Goal: Information Seeking & Learning: Learn about a topic

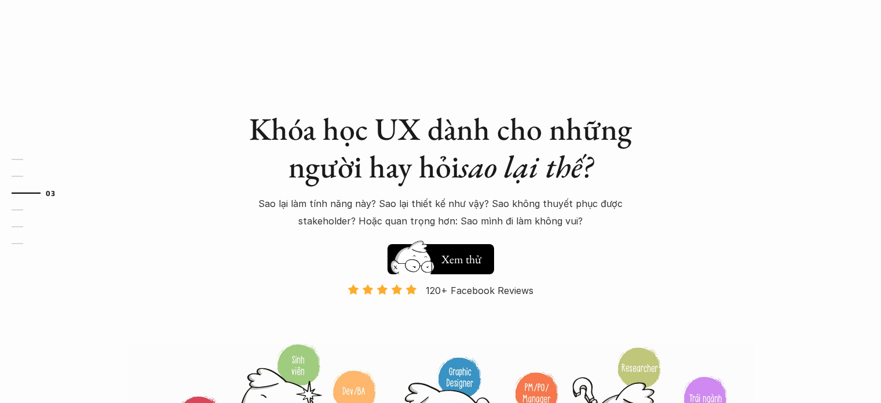
scroll to position [1101, 0]
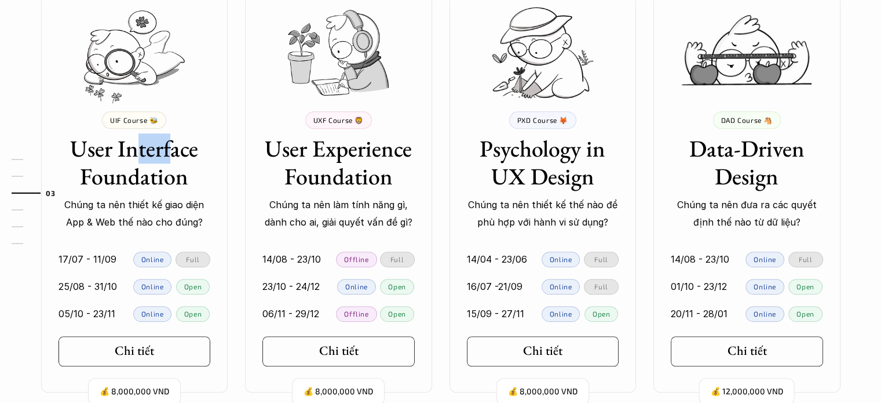
drag, startPoint x: 132, startPoint y: 157, endPoint x: 180, endPoint y: 158, distance: 48.1
click at [173, 158] on h3 "User Interface Foundation" at bounding box center [135, 162] width 152 height 56
click at [152, 179] on h3 "User Interface Foundation" at bounding box center [135, 162] width 152 height 56
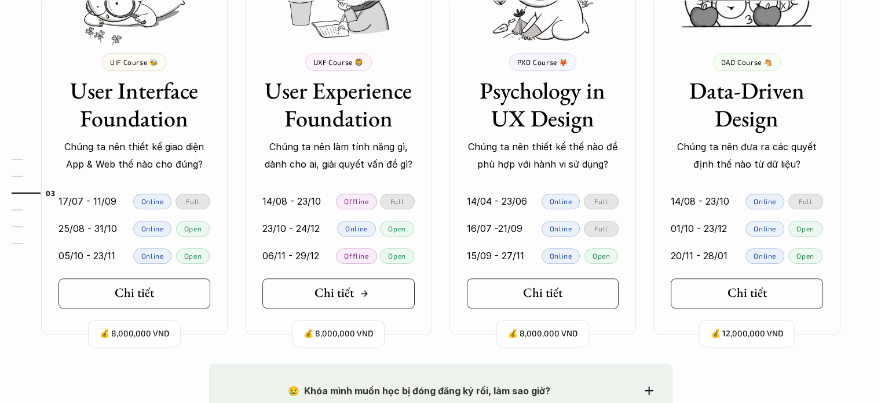
click at [367, 298] on div "Chi tiết" at bounding box center [342, 292] width 54 height 15
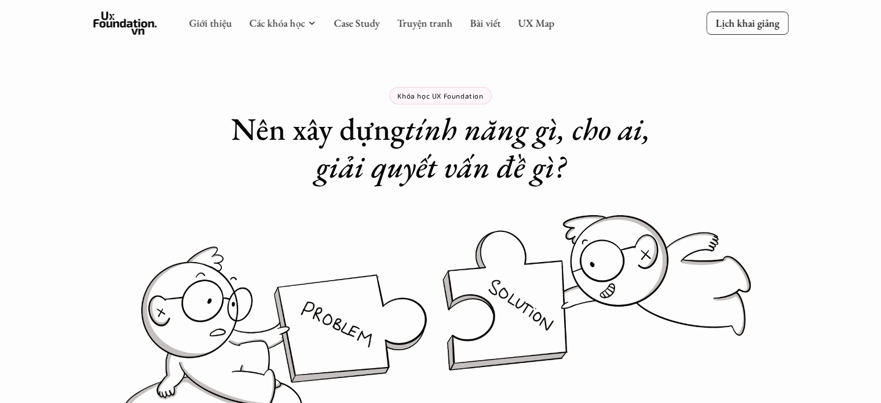
click at [395, 291] on img at bounding box center [440, 315] width 695 height 213
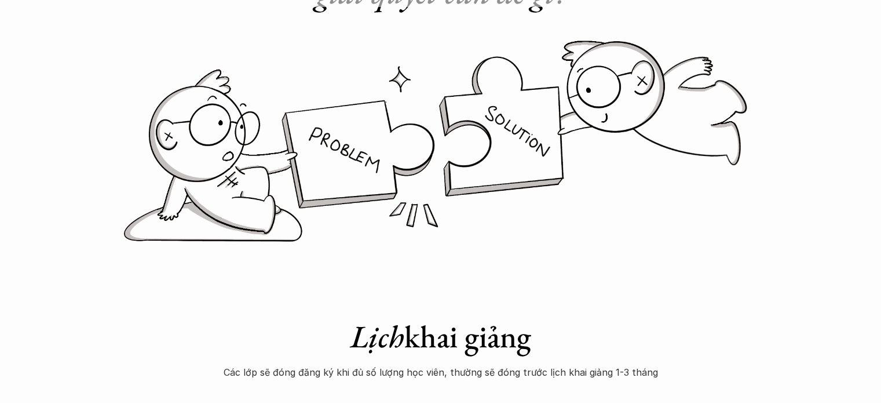
scroll to position [58, 0]
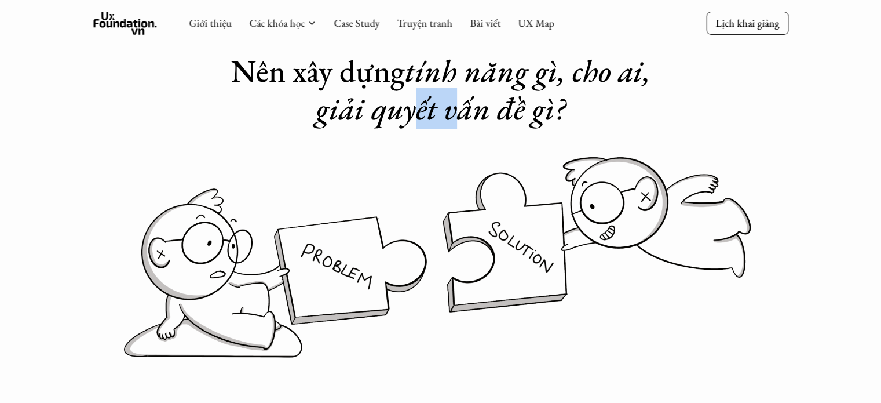
drag, startPoint x: 420, startPoint y: 107, endPoint x: 464, endPoint y: 123, distance: 47.3
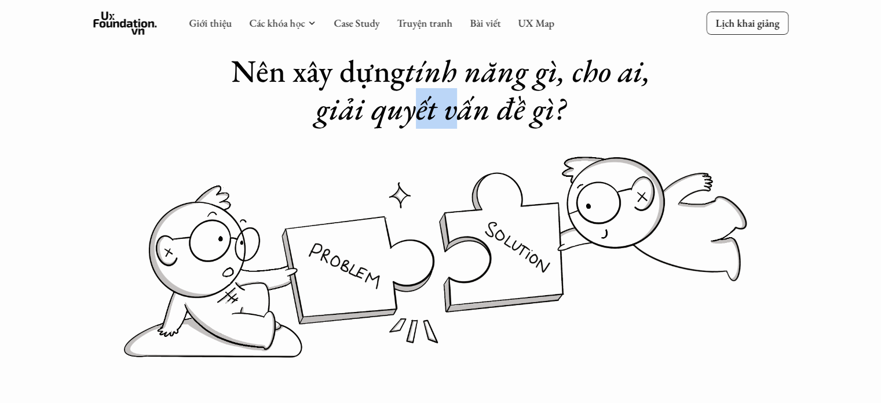
click at [464, 123] on em "tính năng gì, cho ai, giải quyết vấn đề gì?" at bounding box center [487, 89] width 342 height 78
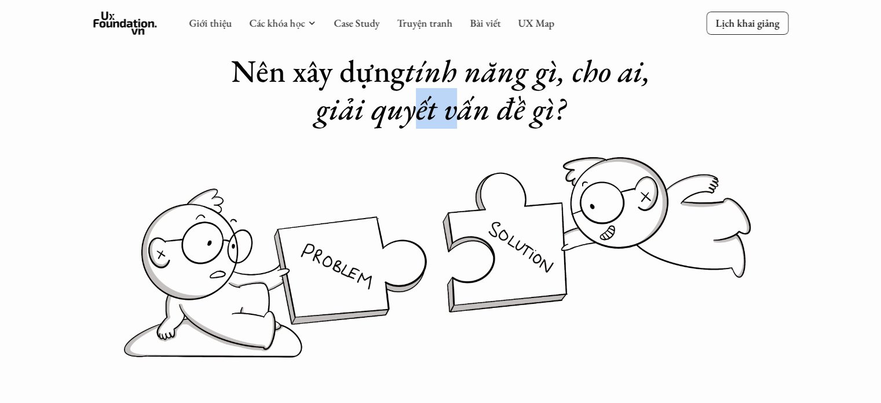
click at [415, 104] on em "tính năng gì, cho ai, giải quyết vấn đề gì?" at bounding box center [487, 89] width 342 height 78
click at [445, 67] on em "tính năng gì, cho ai, giải quyết vấn đề gì?" at bounding box center [487, 89] width 342 height 78
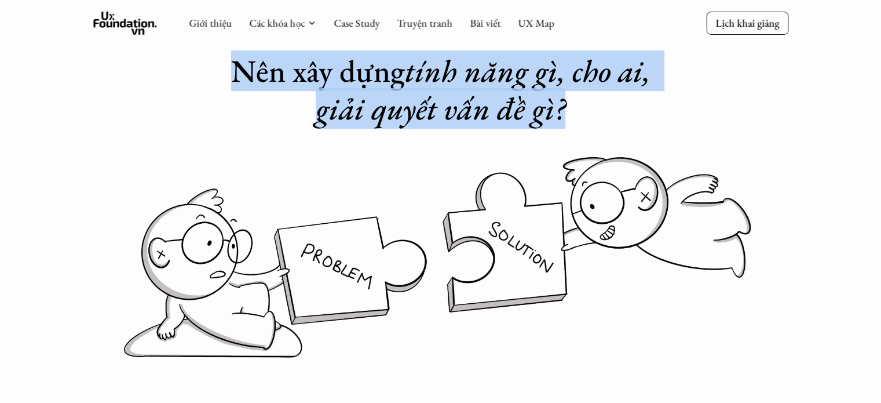
drag, startPoint x: 304, startPoint y: 91, endPoint x: 575, endPoint y: 126, distance: 274.0
click at [575, 126] on h1 "Nên xây dựng tính năng gì, cho ai, giải quyết vấn đề gì?" at bounding box center [441, 89] width 464 height 75
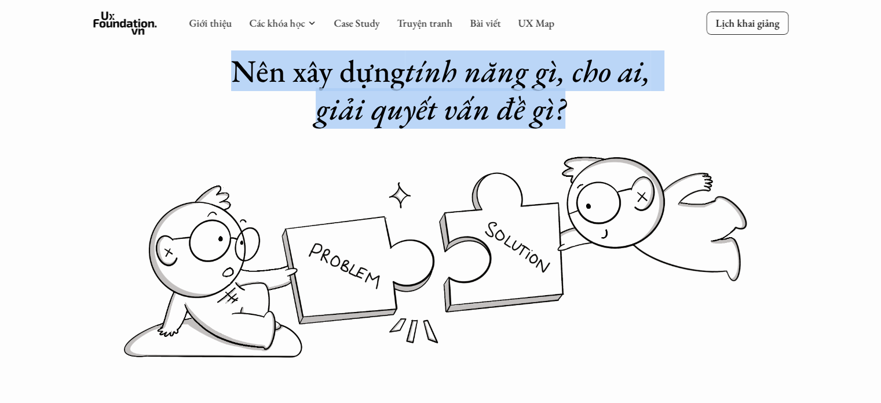
click at [487, 116] on em "tính năng gì, cho ai, giải quyết vấn đề gì?" at bounding box center [487, 89] width 342 height 78
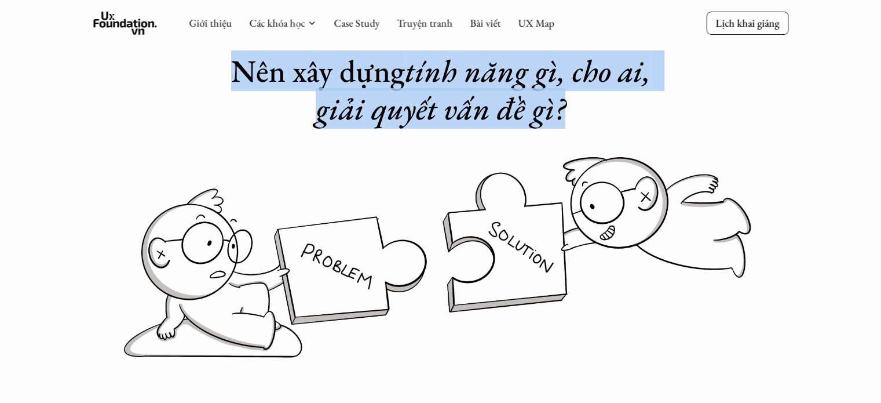
drag, startPoint x: 243, startPoint y: 68, endPoint x: 597, endPoint y: 120, distance: 357.8
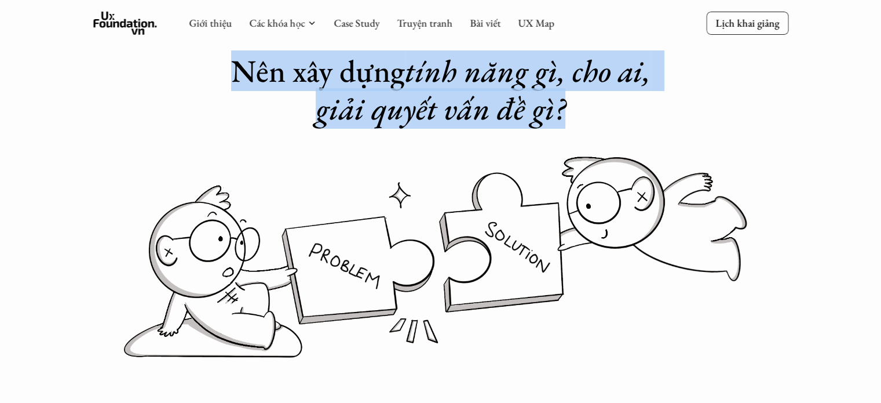
click at [597, 120] on h1 "Nên xây dựng tính năng gì, cho ai, giải quyết vấn đề gì?" at bounding box center [441, 89] width 464 height 75
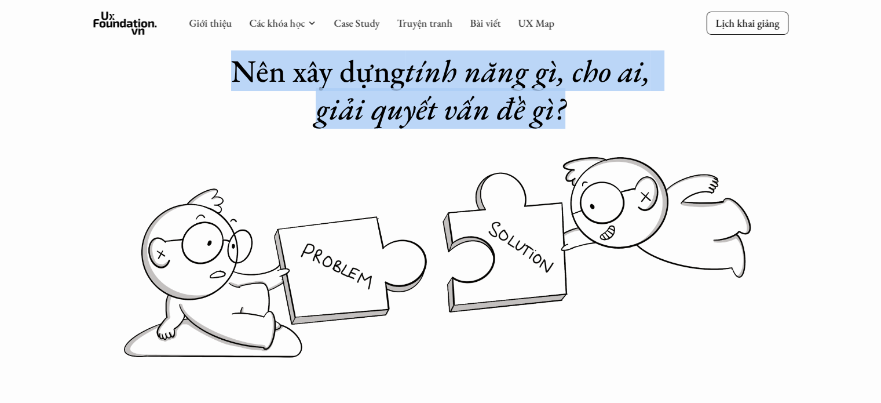
click at [398, 113] on em "tính năng gì, cho ai, giải quyết vấn đề gì?" at bounding box center [487, 89] width 342 height 78
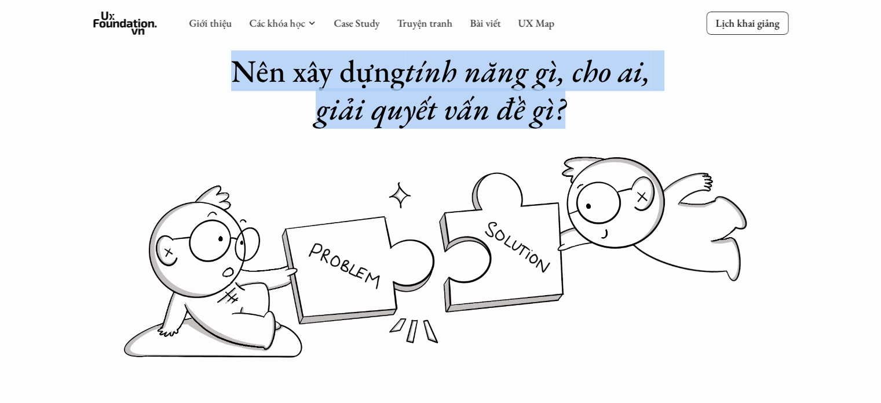
drag, startPoint x: 223, startPoint y: 57, endPoint x: 586, endPoint y: 105, distance: 367.1
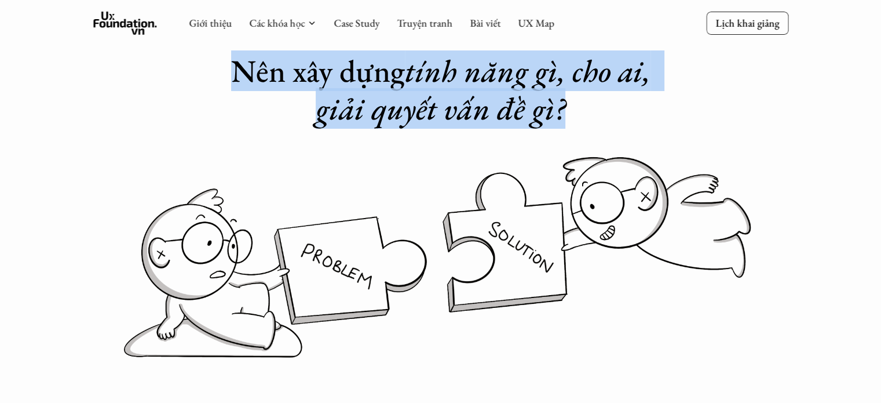
click at [586, 105] on h1 "Nên xây dựng tính năng gì, cho ai, giải quyết vấn đề gì?" at bounding box center [441, 89] width 464 height 75
click at [472, 123] on em "tính năng gì, cho ai, giải quyết vấn đề gì?" at bounding box center [487, 89] width 342 height 78
click at [458, 107] on em "tính năng gì, cho ai, giải quyết vấn đề gì?" at bounding box center [487, 89] width 342 height 78
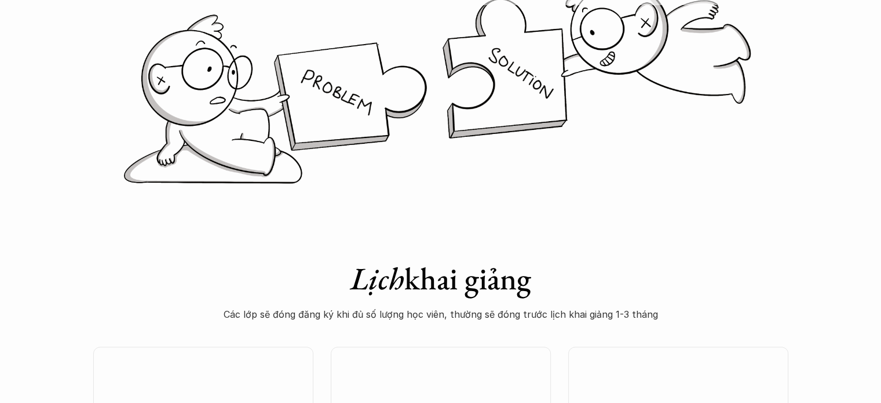
scroll to position [406, 0]
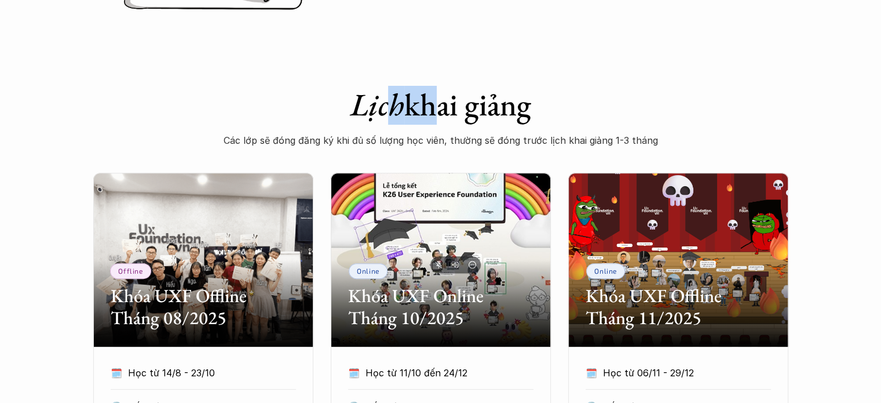
drag, startPoint x: 400, startPoint y: 103, endPoint x: 491, endPoint y: 102, distance: 91.0
click at [461, 103] on h1 "Lịch khai giảng" at bounding box center [441, 105] width 464 height 38
click at [472, 111] on h1 "Lịch khai giảng" at bounding box center [441, 105] width 464 height 38
drag, startPoint x: 348, startPoint y: 107, endPoint x: 511, endPoint y: 117, distance: 163.7
click at [471, 117] on h1 "Lịch khai giảng" at bounding box center [441, 105] width 464 height 38
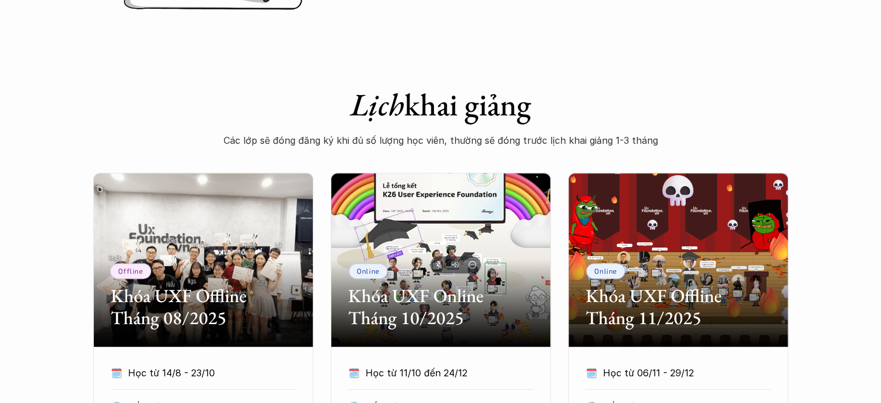
click at [511, 117] on h1 "Lịch khai giảng" at bounding box center [441, 105] width 464 height 38
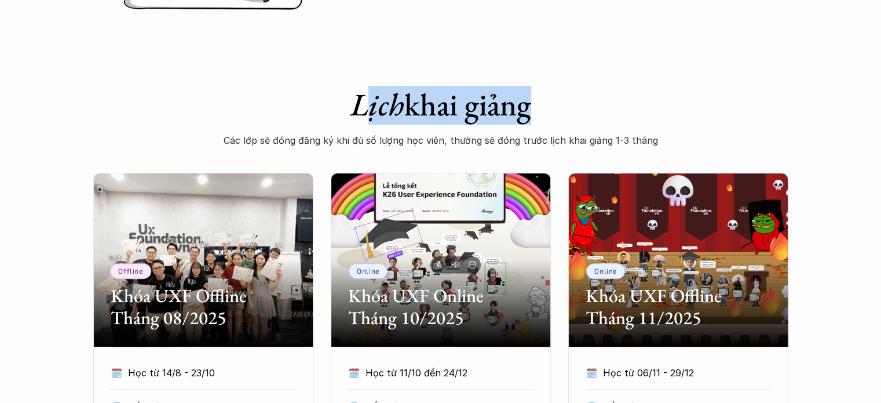
drag, startPoint x: 359, startPoint y: 111, endPoint x: 513, endPoint y: 114, distance: 153.6
click at [513, 114] on h1 "Lịch khai giảng" at bounding box center [441, 105] width 464 height 38
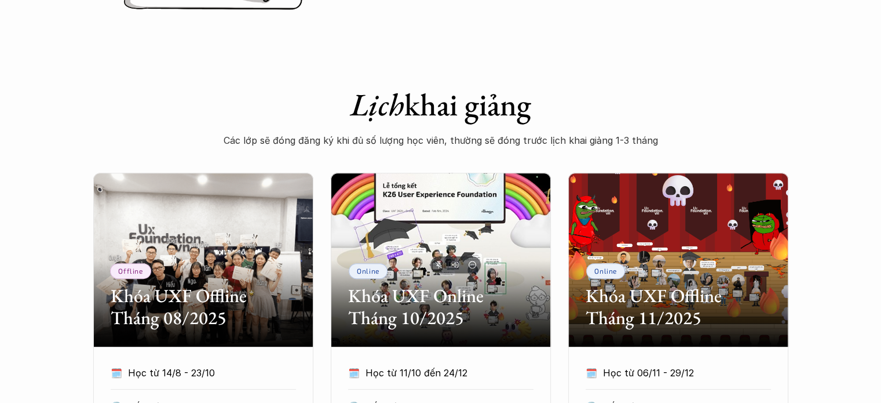
drag, startPoint x: 367, startPoint y: 136, endPoint x: 341, endPoint y: 143, distance: 27.7
click at [366, 137] on p "Các lớp sẽ đóng đăng ký khi đủ số lượng học viên, thường sẽ đóng trước lịch kha…" at bounding box center [441, 140] width 464 height 17
click at [321, 145] on p "Các lớp sẽ đóng đăng ký khi đủ số lượng học viên, thường sẽ đóng trước lịch kha…" at bounding box center [441, 140] width 464 height 17
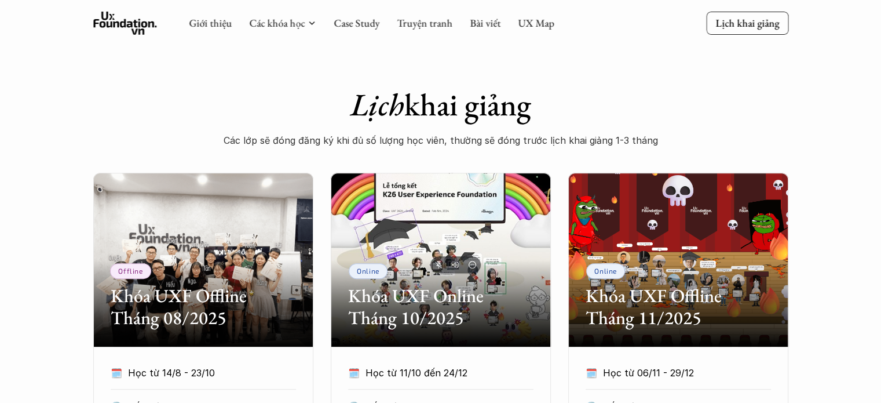
click at [330, 140] on p "Các lớp sẽ đóng đăng ký khi đủ số lượng học viên, thường sẽ đóng trước lịch kha…" at bounding box center [441, 140] width 464 height 17
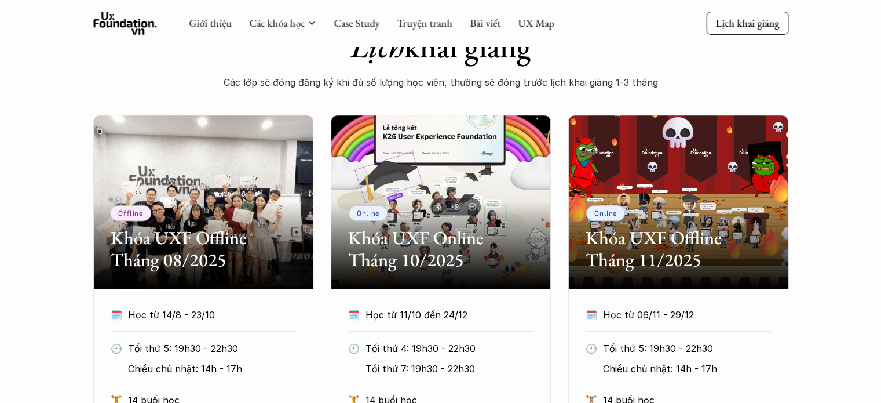
scroll to position [579, 0]
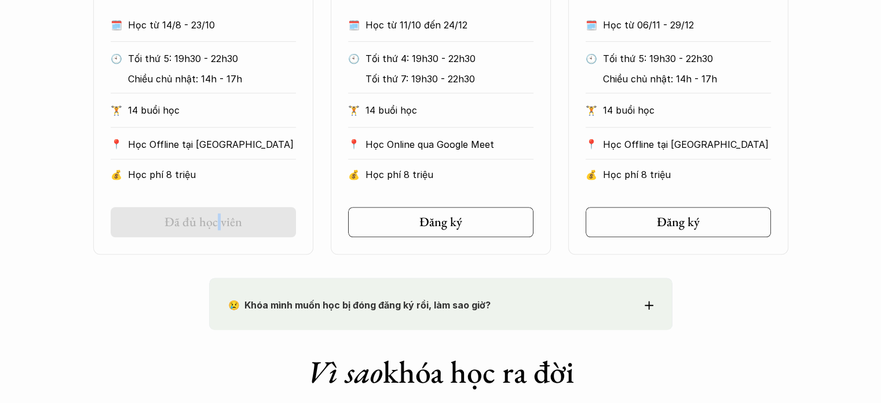
click at [218, 227] on h5 "Đã đủ học viên" at bounding box center [204, 221] width 78 height 15
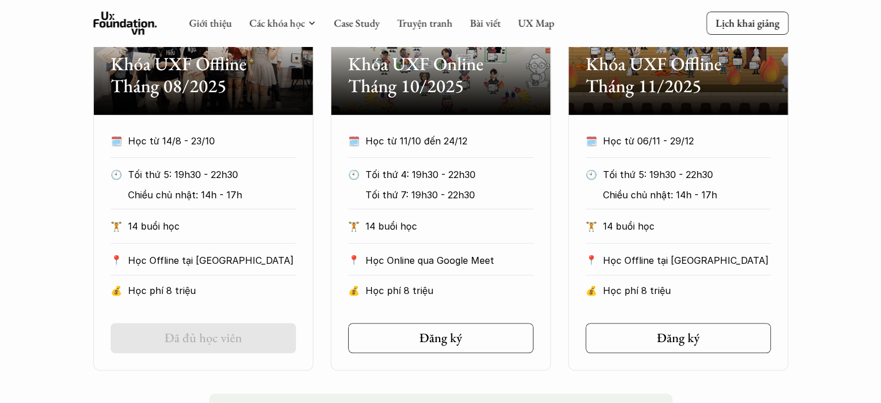
click at [108, 251] on div "🗓️ Học từ 14/8 - 23/10 🕙 Tối thứ 5: 19h30 - 22h30 Chiều chủ nhật: 14h - 17h 🏋️ …" at bounding box center [203, 218] width 220 height 173
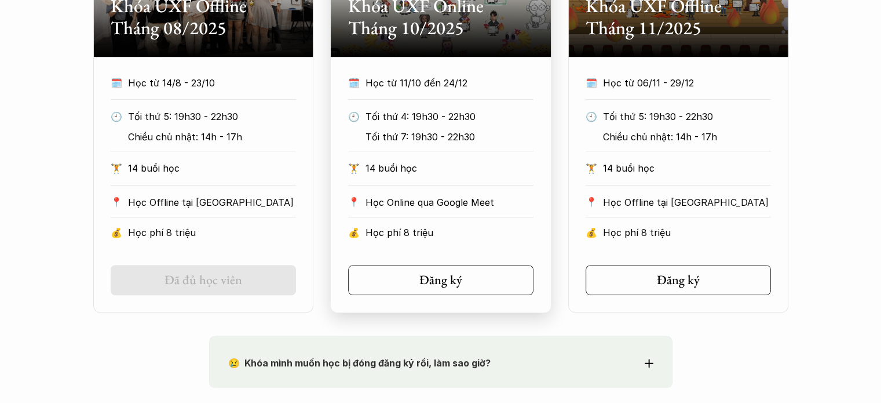
click at [495, 198] on p "Học Online qua Google Meet" at bounding box center [450, 202] width 168 height 17
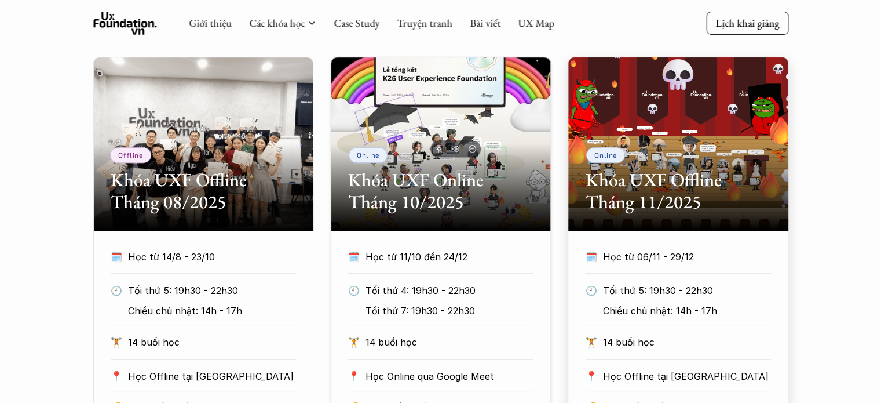
scroll to position [695, 0]
